Goal: Go to known website: Go to known website

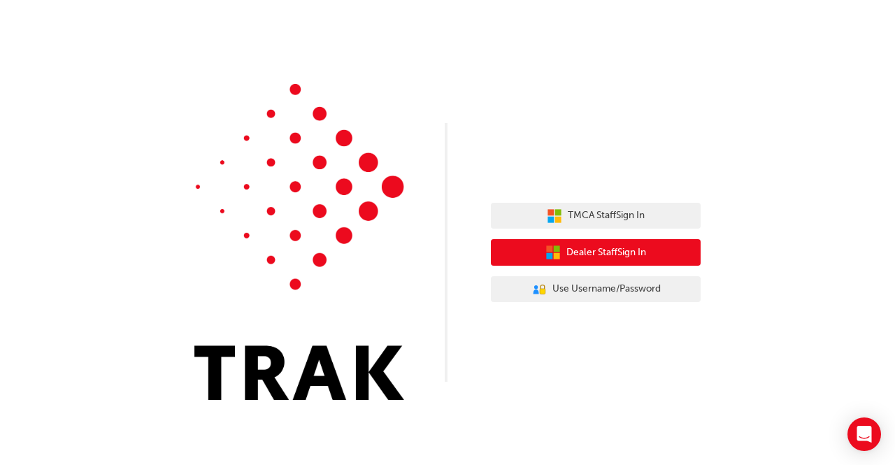
click at [602, 259] on span "Dealer Staff Sign In" at bounding box center [606, 253] width 80 height 16
click at [610, 252] on span "Dealer Staff Sign In" at bounding box center [606, 253] width 80 height 16
click at [551, 243] on button "Dealer Staff Sign In" at bounding box center [596, 252] width 210 height 27
drag, startPoint x: 563, startPoint y: 249, endPoint x: 655, endPoint y: 250, distance: 91.6
click at [655, 250] on button "Dealer Staff Sign In" at bounding box center [596, 252] width 210 height 27
